Goal: Navigation & Orientation: Find specific page/section

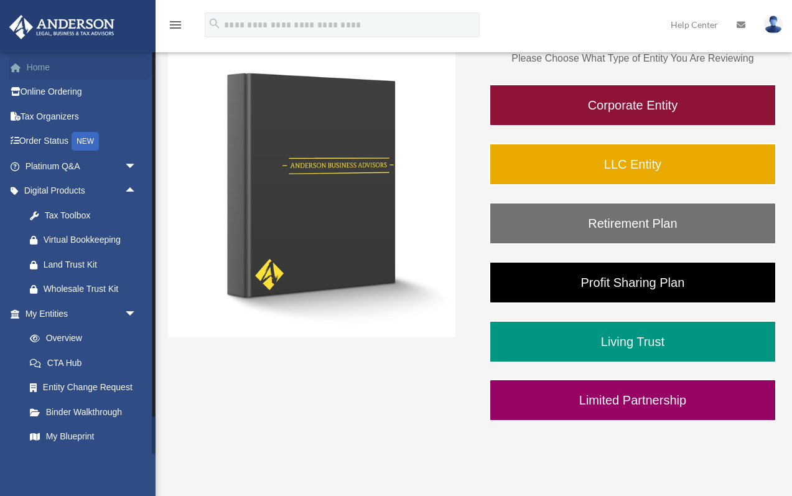
click at [42, 68] on link "Home" at bounding box center [82, 67] width 147 height 25
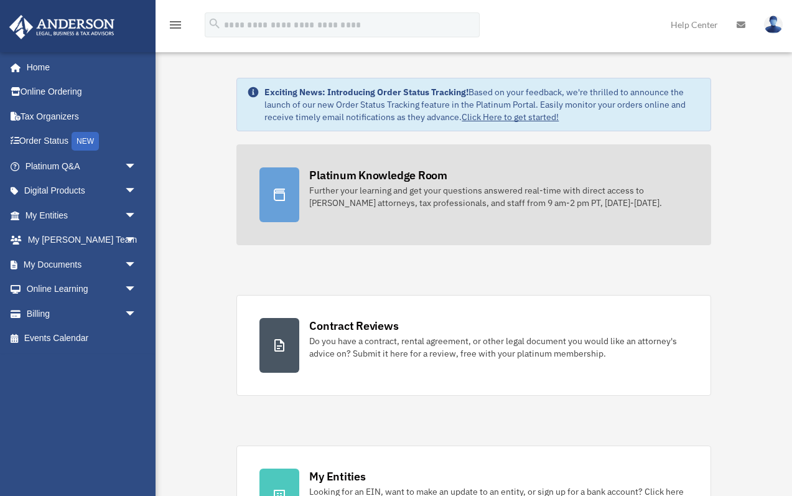
click at [352, 175] on div "Platinum Knowledge Room" at bounding box center [378, 175] width 138 height 16
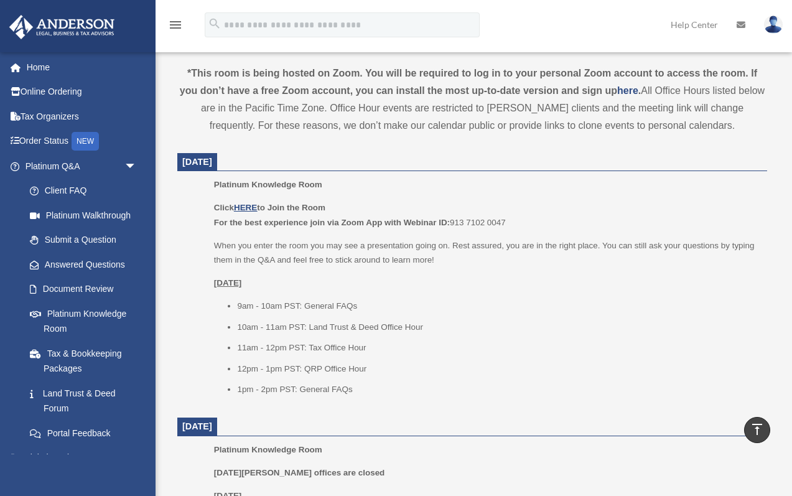
scroll to position [420, 0]
click at [343, 365] on li "12pm - 1pm PST: QRP Office Hour" at bounding box center [498, 367] width 522 height 15
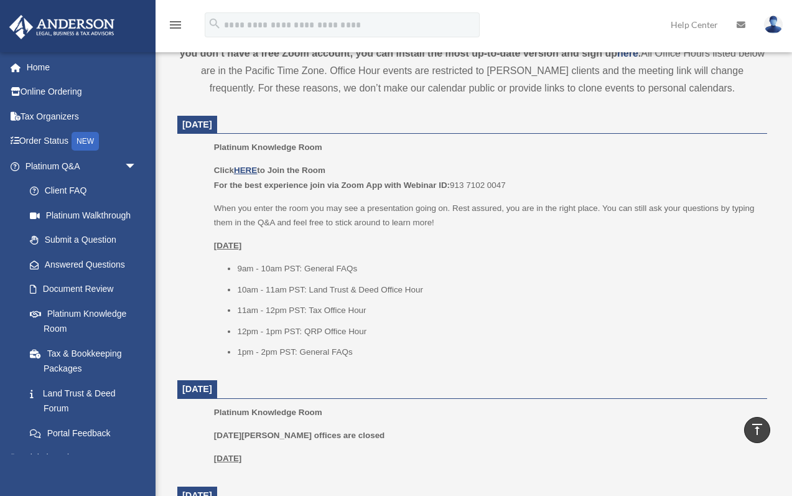
scroll to position [458, 0]
drag, startPoint x: 238, startPoint y: 305, endPoint x: 371, endPoint y: 310, distance: 132.7
copy li "11am - 12pm PST: Tax Office Hour"
click at [278, 331] on li "12pm - 1pm PST: QRP Office Hour" at bounding box center [498, 330] width 522 height 15
drag, startPoint x: 240, startPoint y: 327, endPoint x: 369, endPoint y: 326, distance: 129.5
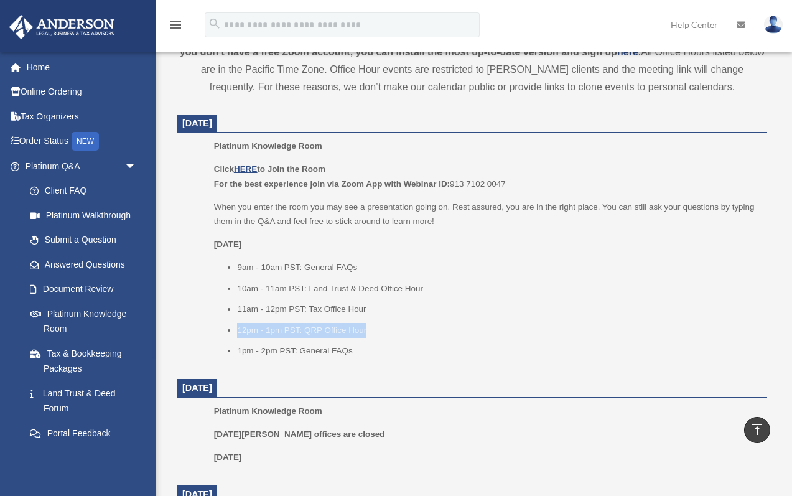
click at [369, 326] on li "12pm - 1pm PST: QRP Office Hour" at bounding box center [498, 330] width 522 height 15
copy li "12pm - 1pm PST: QRP Office Hour"
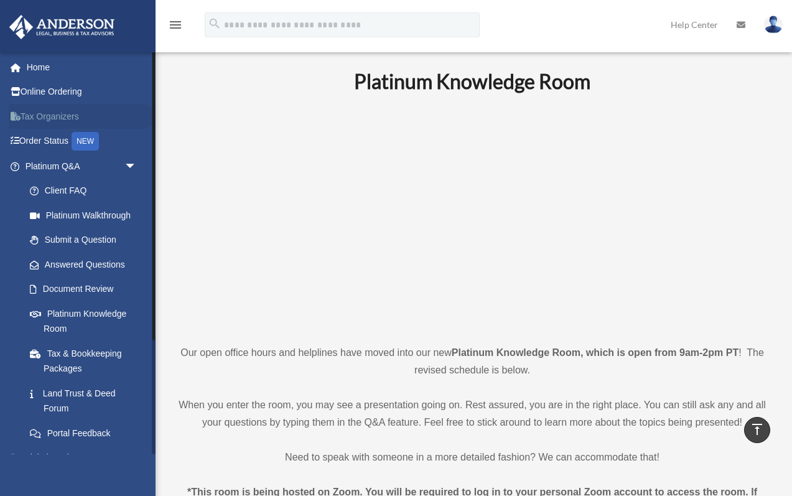
scroll to position [0, 0]
click at [42, 72] on link "Home" at bounding box center [82, 67] width 147 height 25
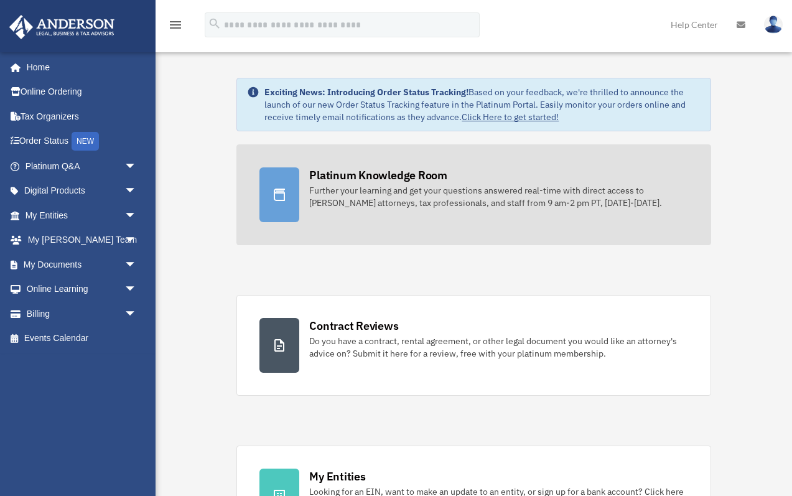
click at [327, 179] on div "Platinum Knowledge Room" at bounding box center [378, 175] width 138 height 16
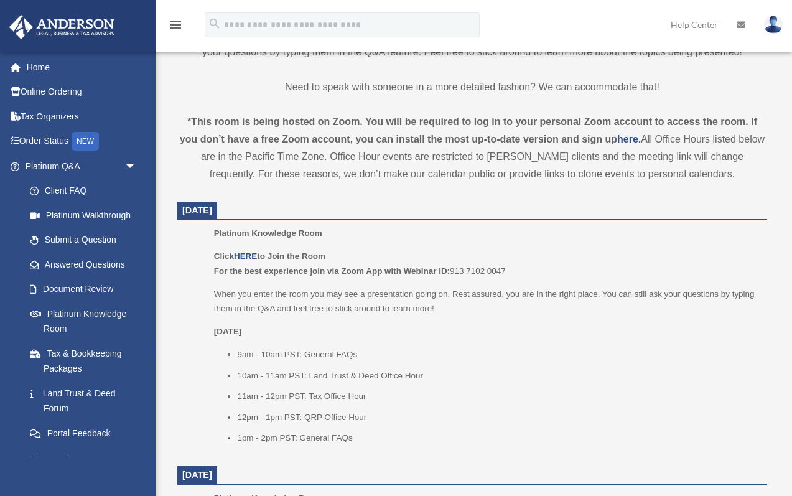
scroll to position [371, 0]
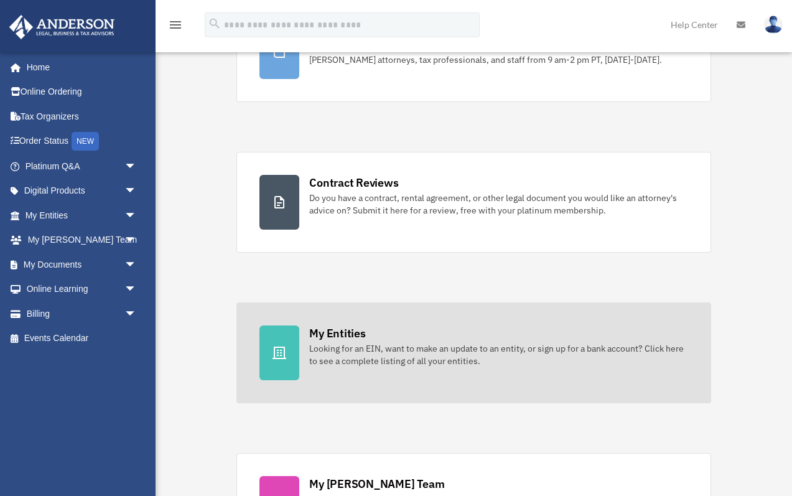
scroll to position [136, 0]
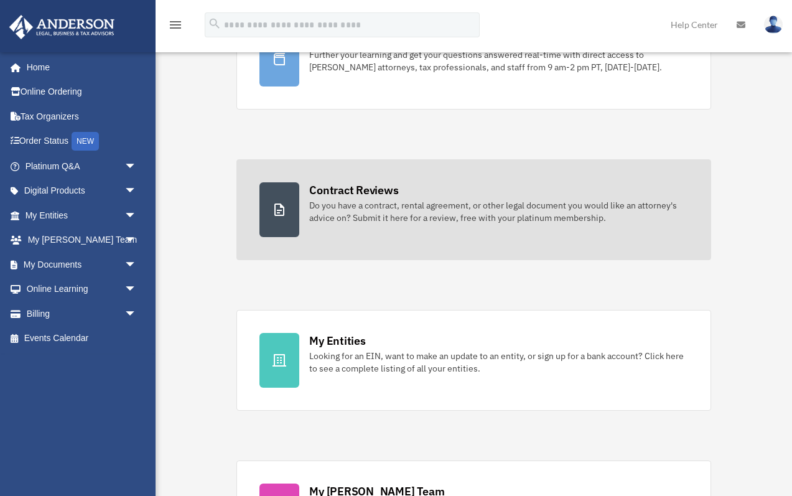
click at [377, 204] on div "Do you have a contract, rental agreement, or other legal document you would lik…" at bounding box center [498, 211] width 378 height 25
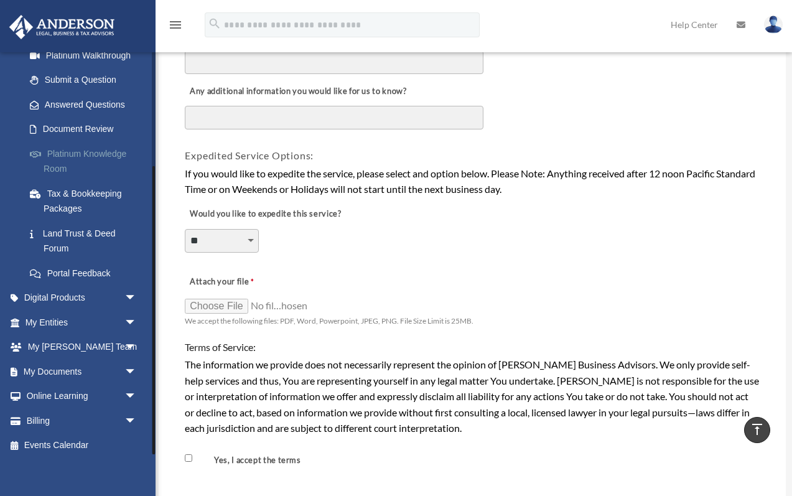
scroll to position [159, 0]
click at [67, 318] on link "My Entities arrow_drop_down" at bounding box center [82, 323] width 147 height 25
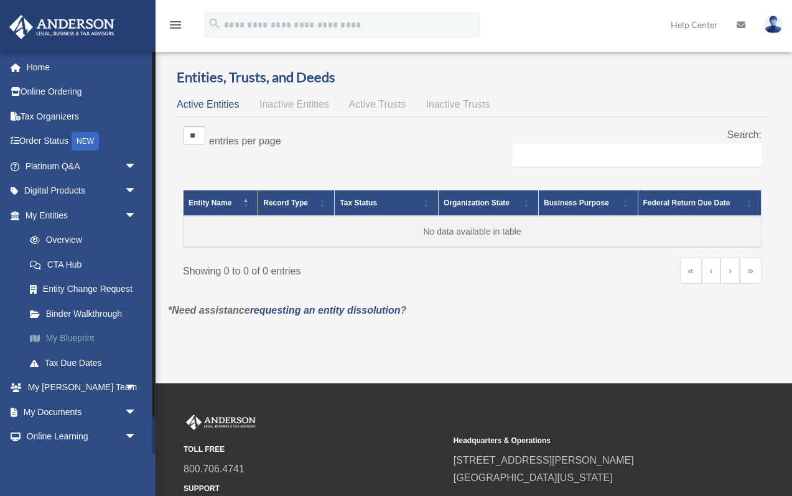
click at [66, 332] on link "My Blueprint" at bounding box center [86, 338] width 138 height 25
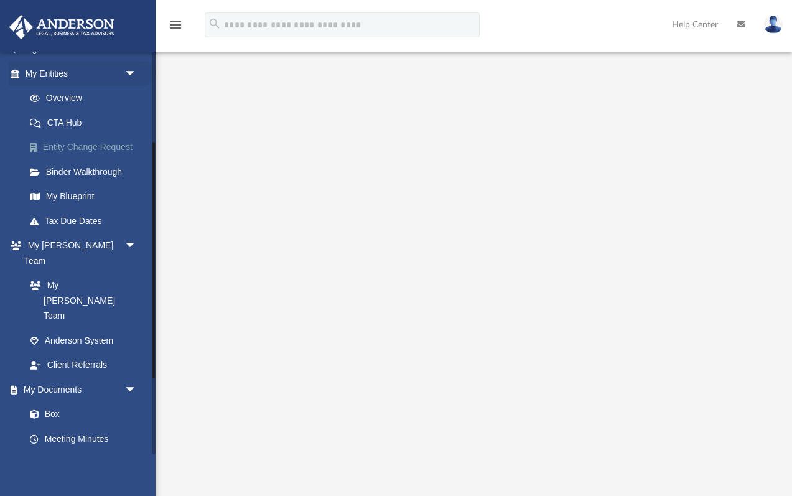
scroll to position [174, 0]
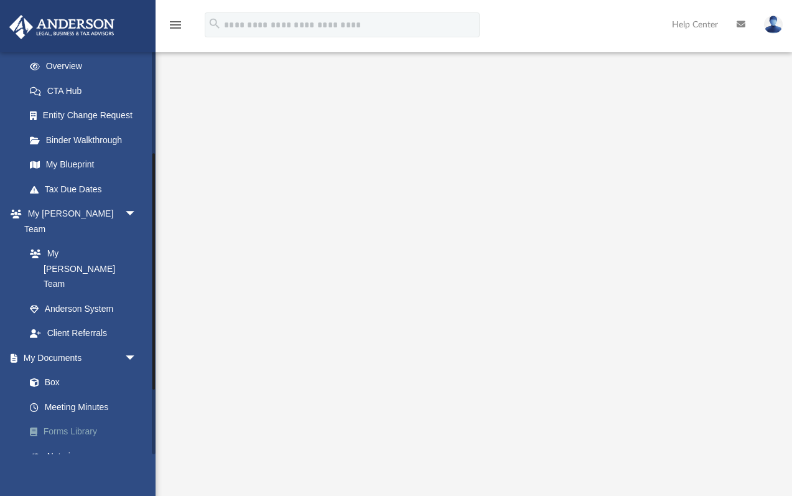
click at [62, 420] on link "Forms Library" at bounding box center [86, 432] width 138 height 25
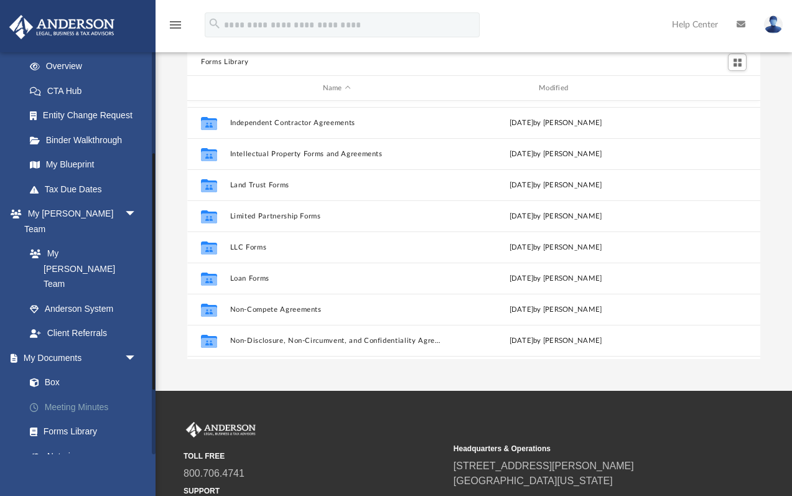
scroll to position [199, 0]
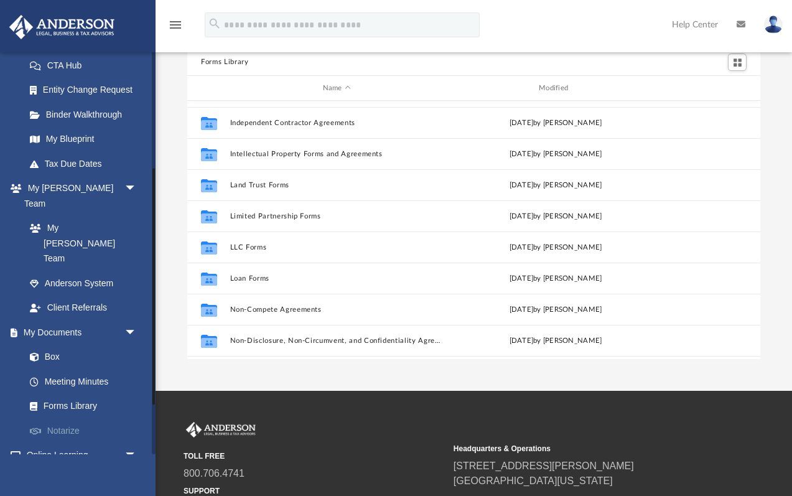
click at [69, 418] on link "Notarize" at bounding box center [86, 430] width 138 height 25
